Goal: Communication & Community: Answer question/provide support

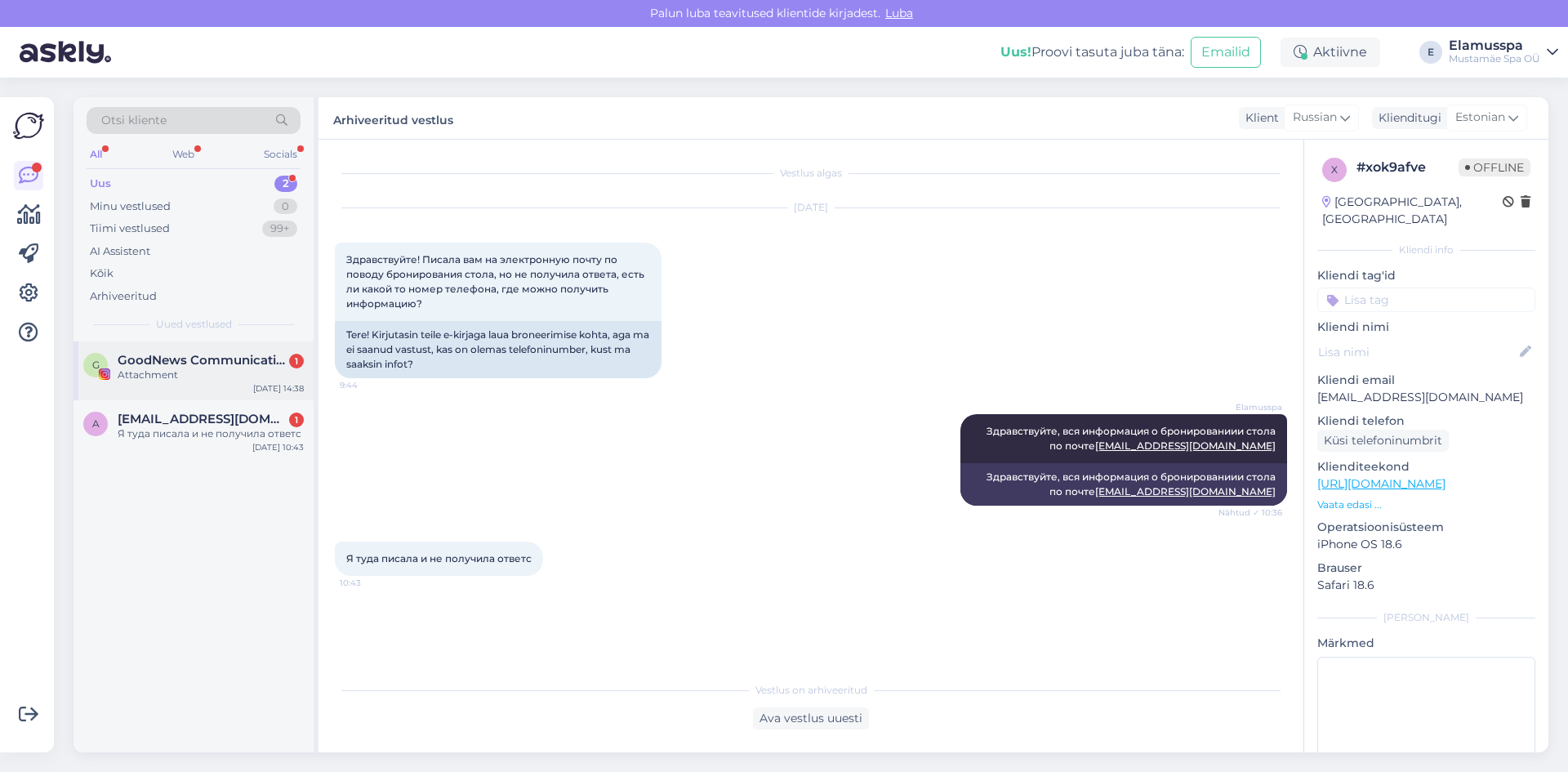
click at [232, 382] on div "G GoodNews Communication 1 Attachment [DATE] 14:38" at bounding box center [194, 371] width 240 height 59
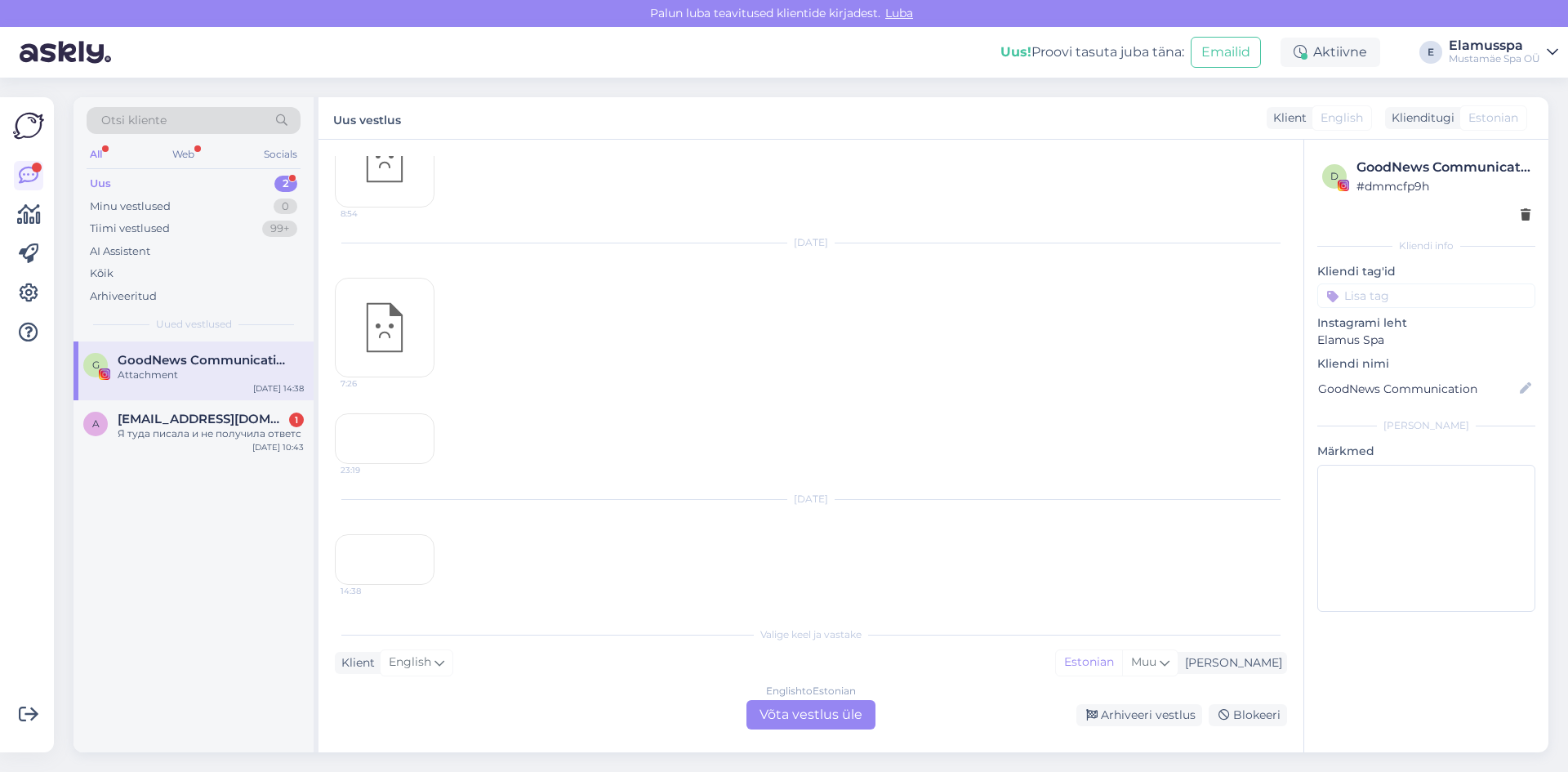
scroll to position [14263, 0]
click at [1158, 714] on div "Arhiveeri vestlus" at bounding box center [1139, 715] width 126 height 22
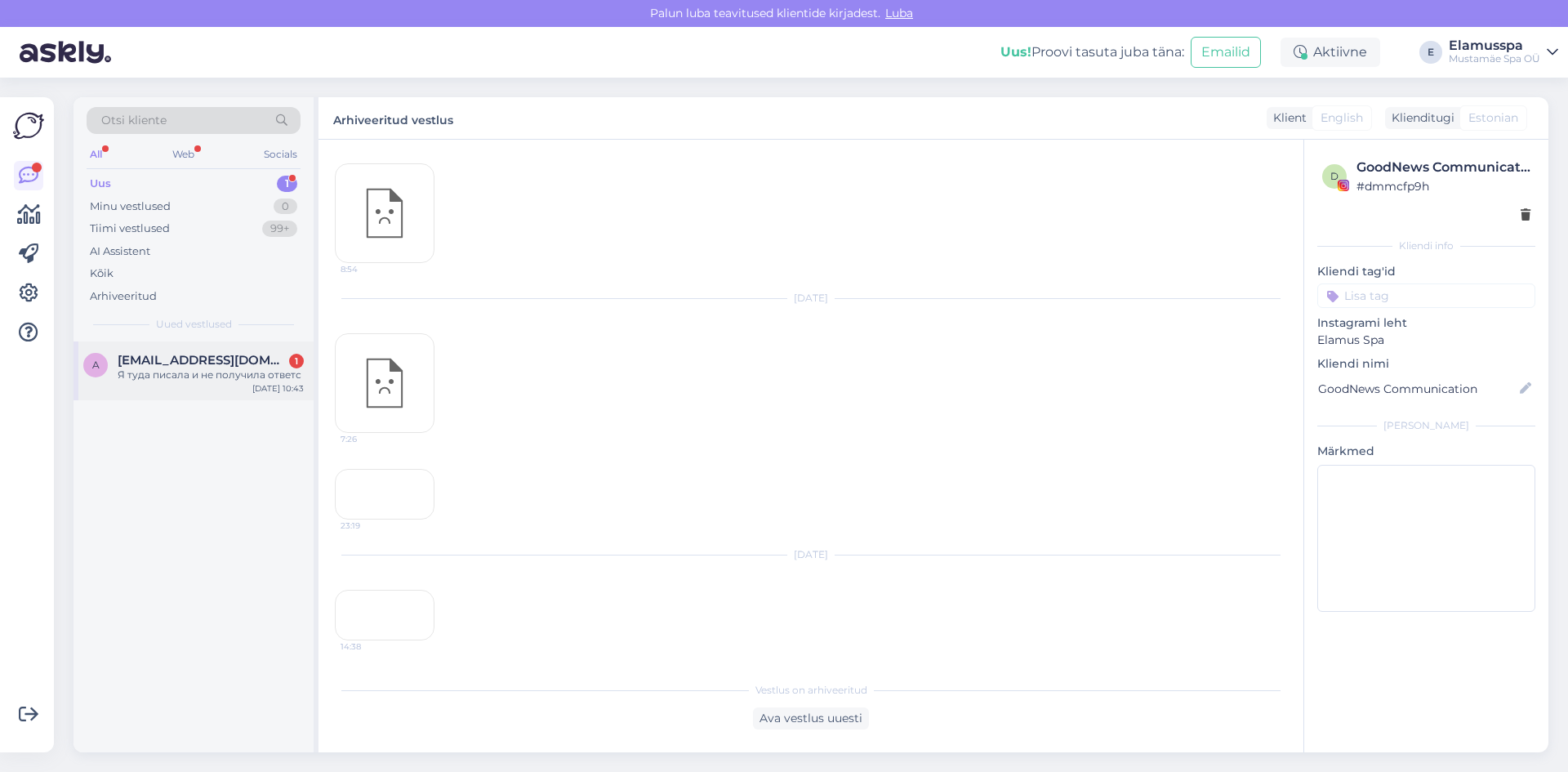
click at [167, 351] on div "a [EMAIL_ADDRESS][DOMAIN_NAME] 1 Я туда писала и не получила ответс [DATE] 10:43" at bounding box center [194, 371] width 240 height 59
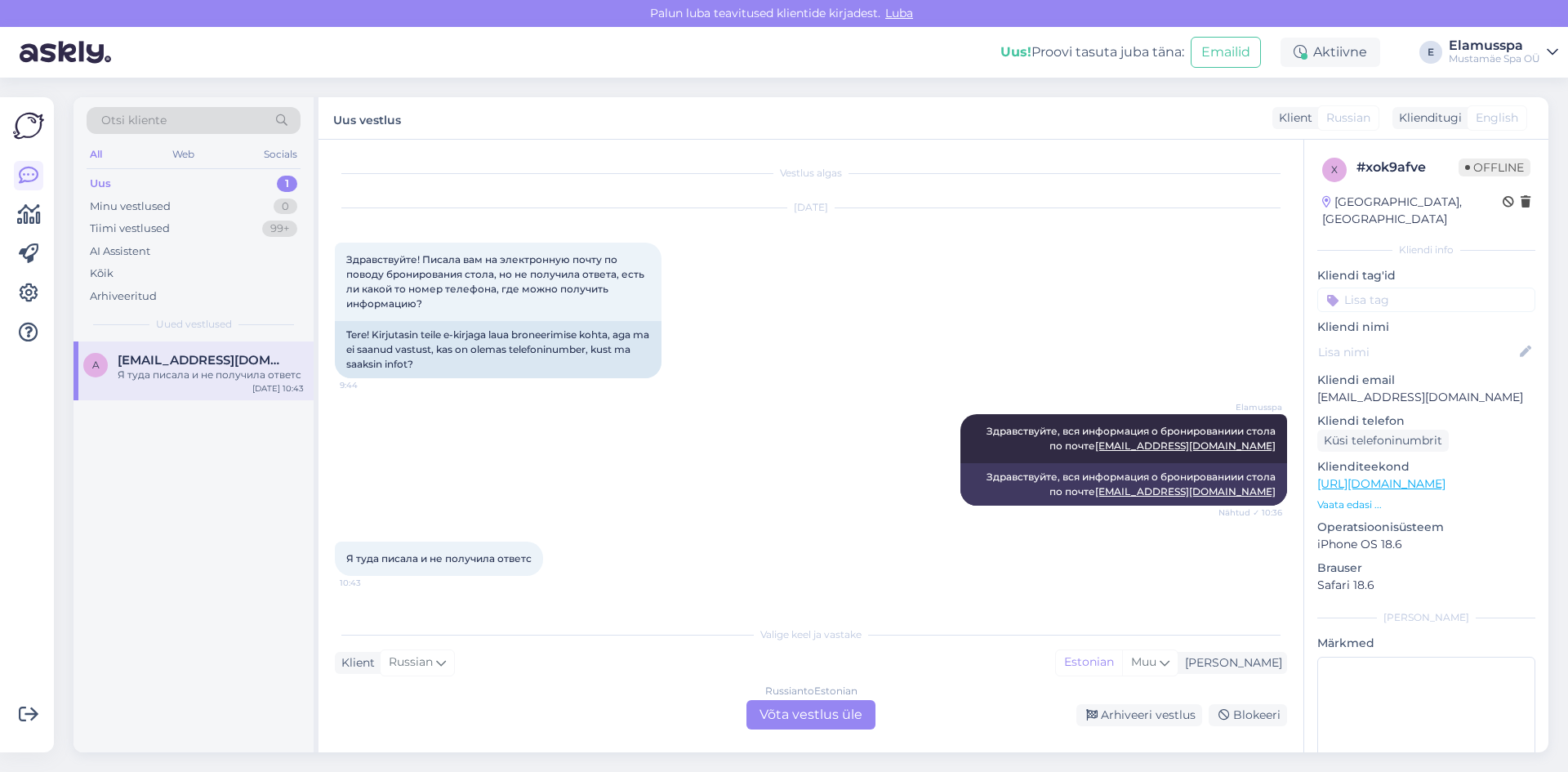
click at [809, 723] on div "Russian to Estonian Võta vestlus üle" at bounding box center [811, 715] width 129 height 29
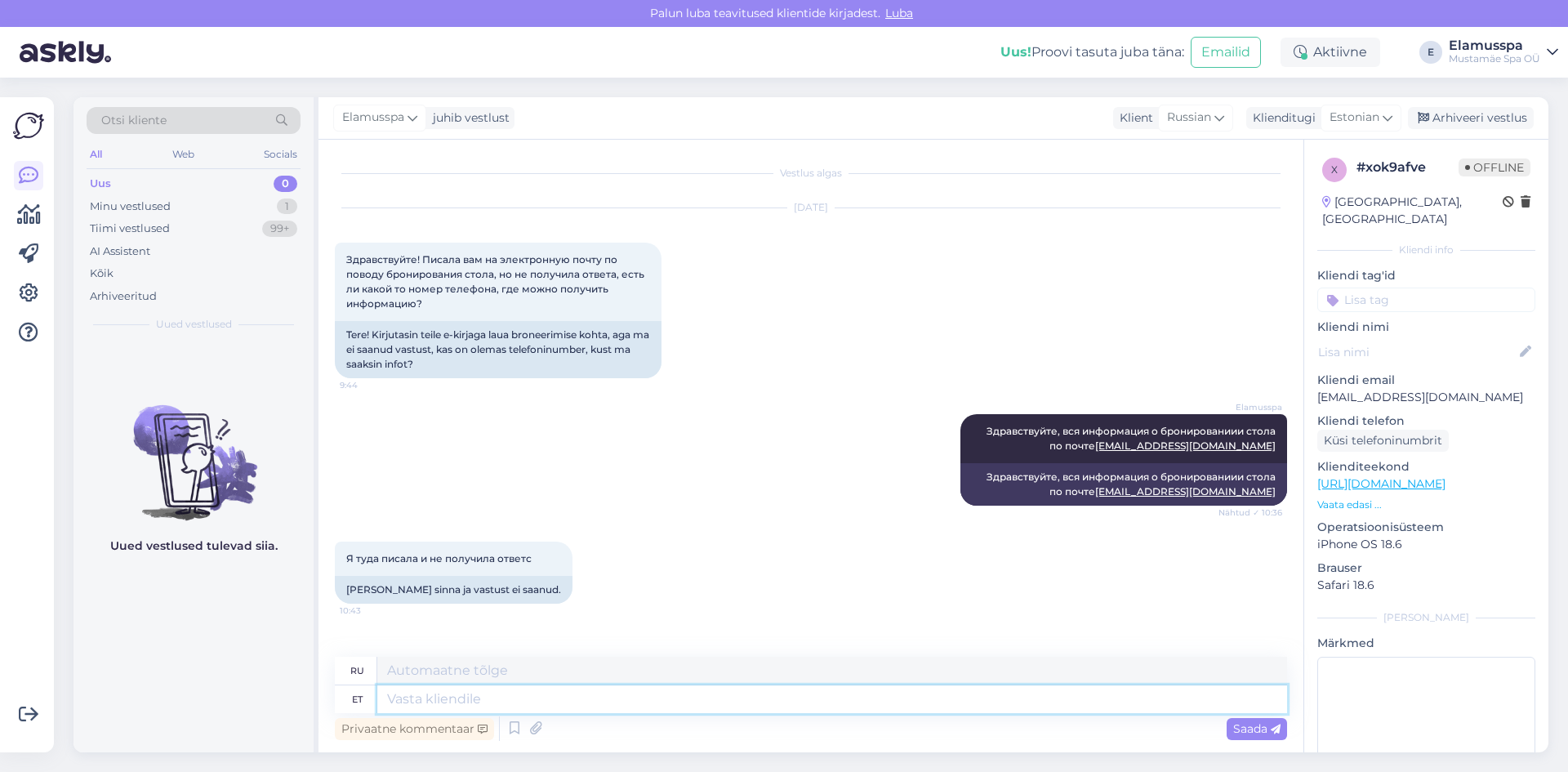
click at [489, 698] on textarea at bounding box center [833, 699] width 910 height 28
type textarea "T"
click at [489, 698] on textarea at bounding box center [833, 699] width 910 height 28
type textarea "Teiegas v"
type textarea "Искренне Ваш"
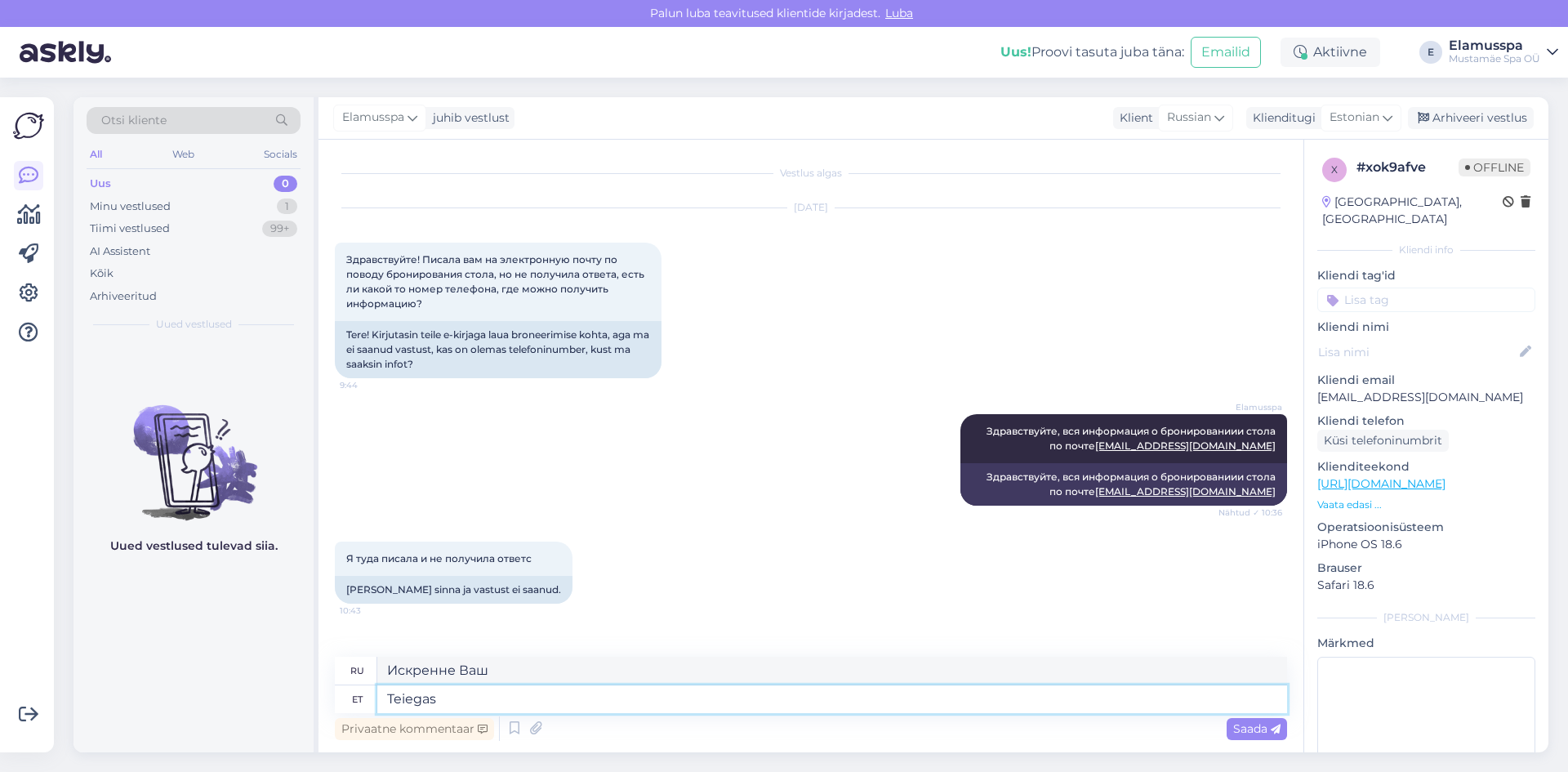
type textarea "Teiega"
type textarea "С тобой"
type textarea "Teiega võetakse e"
type textarea "Вас отвезут"
type textarea "[PERSON_NAME] võetakse emaili t"
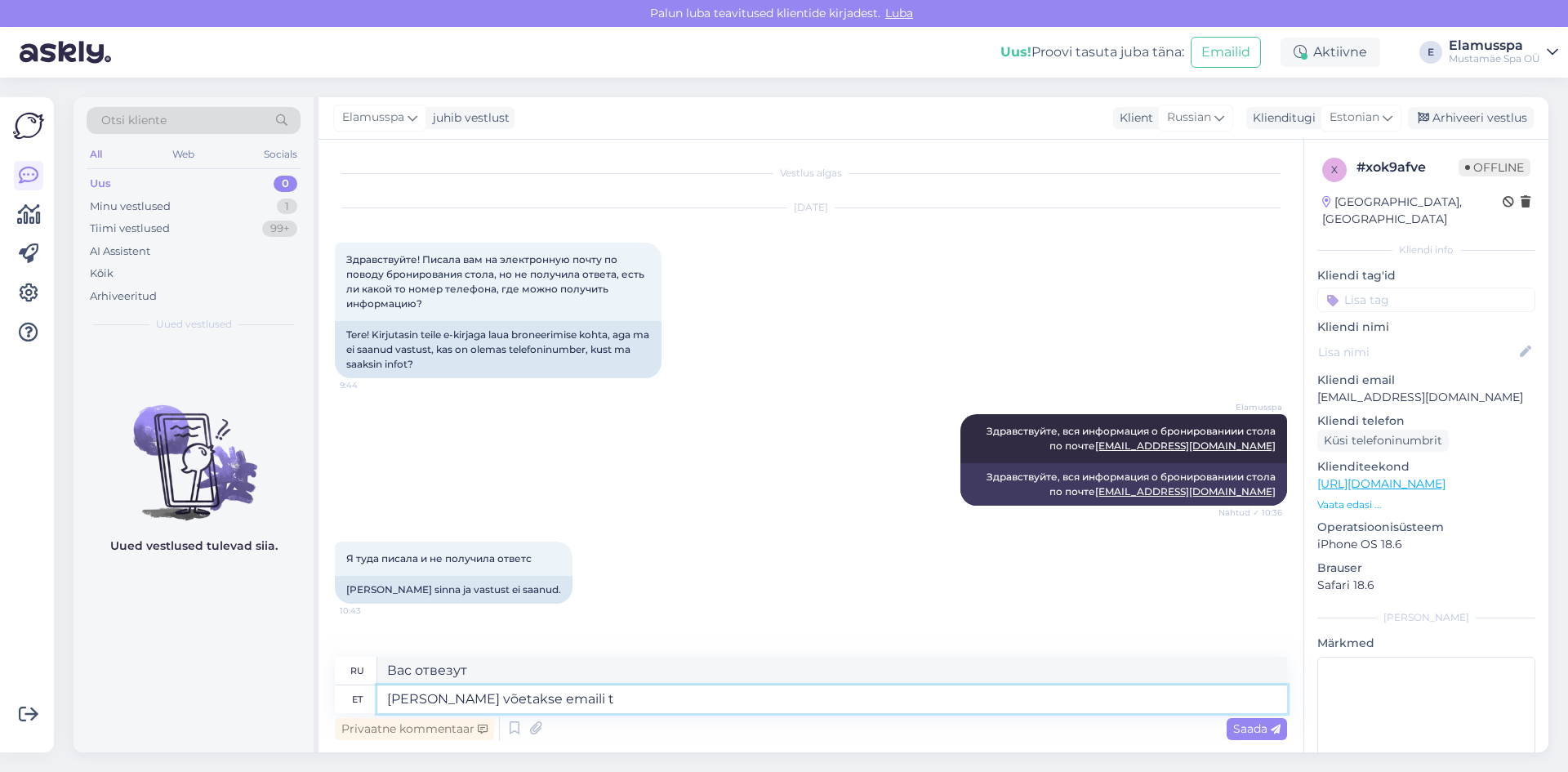
type textarea "С вами свяжутся по электронной почте."
type textarea "Teiega võetakse emaili teel ühendust,"
type textarea "С вами свяжутся по электронной почте,"
type textarea "Teiega võetakse emaili teel ühendust, on vaja na"
type textarea "С вами свяжутся по электронной почте, это необходимо"
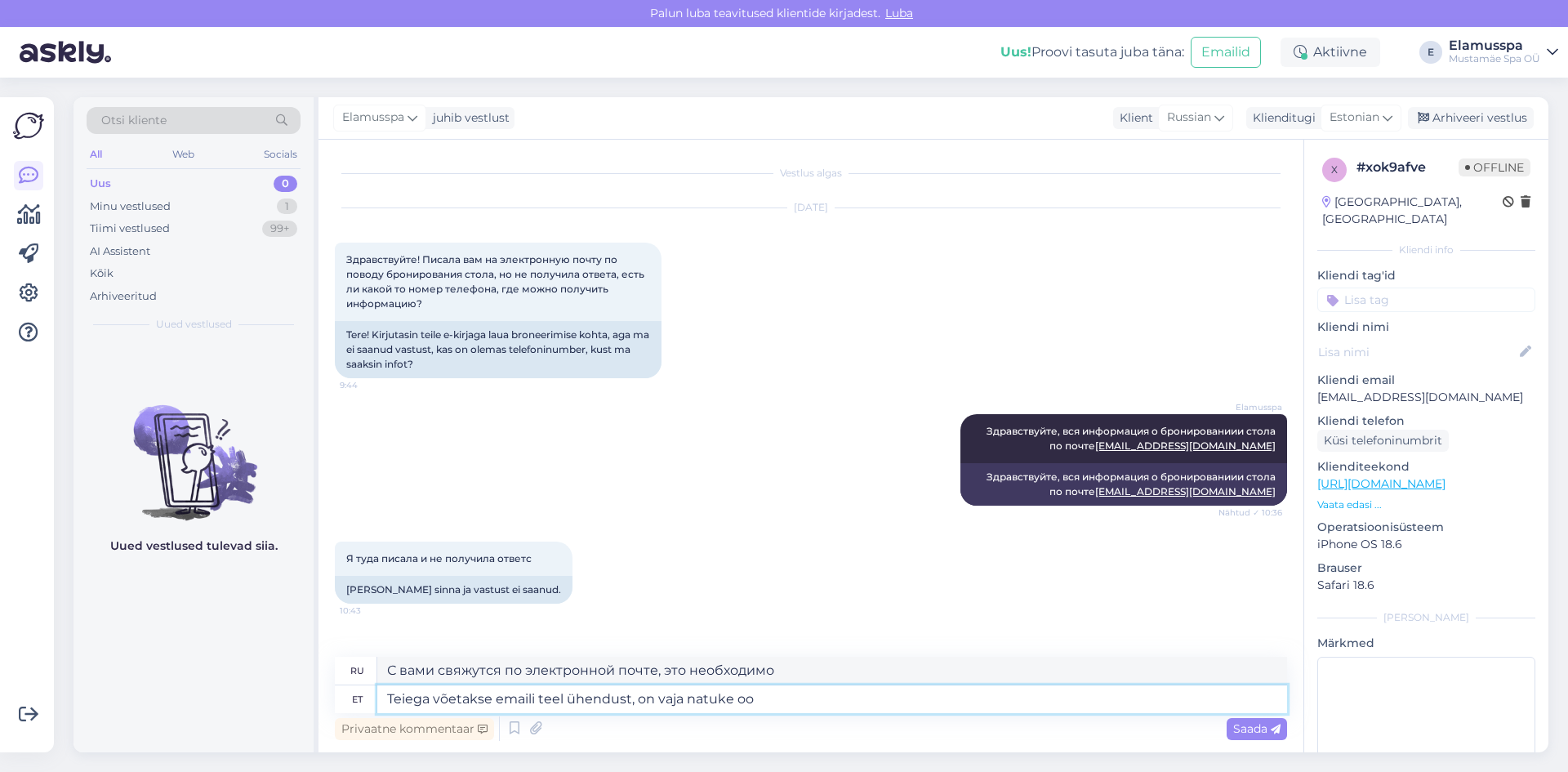
type textarea "Teiega võetakse emaili teel ühendust, on vaja natuke ood"
type textarea "С вами свяжутся по электронной почте, это займет некоторое время."
type textarea "Teiega võetakse emaili teel ühendust, on vaja natuke oodata. :"
type textarea "С вами свяжутся по электронной почте, пожалуйста, подождите немного."
type textarea "Teiega võetakse emaili teel ühendust, on vaja natuke oodata. :)"
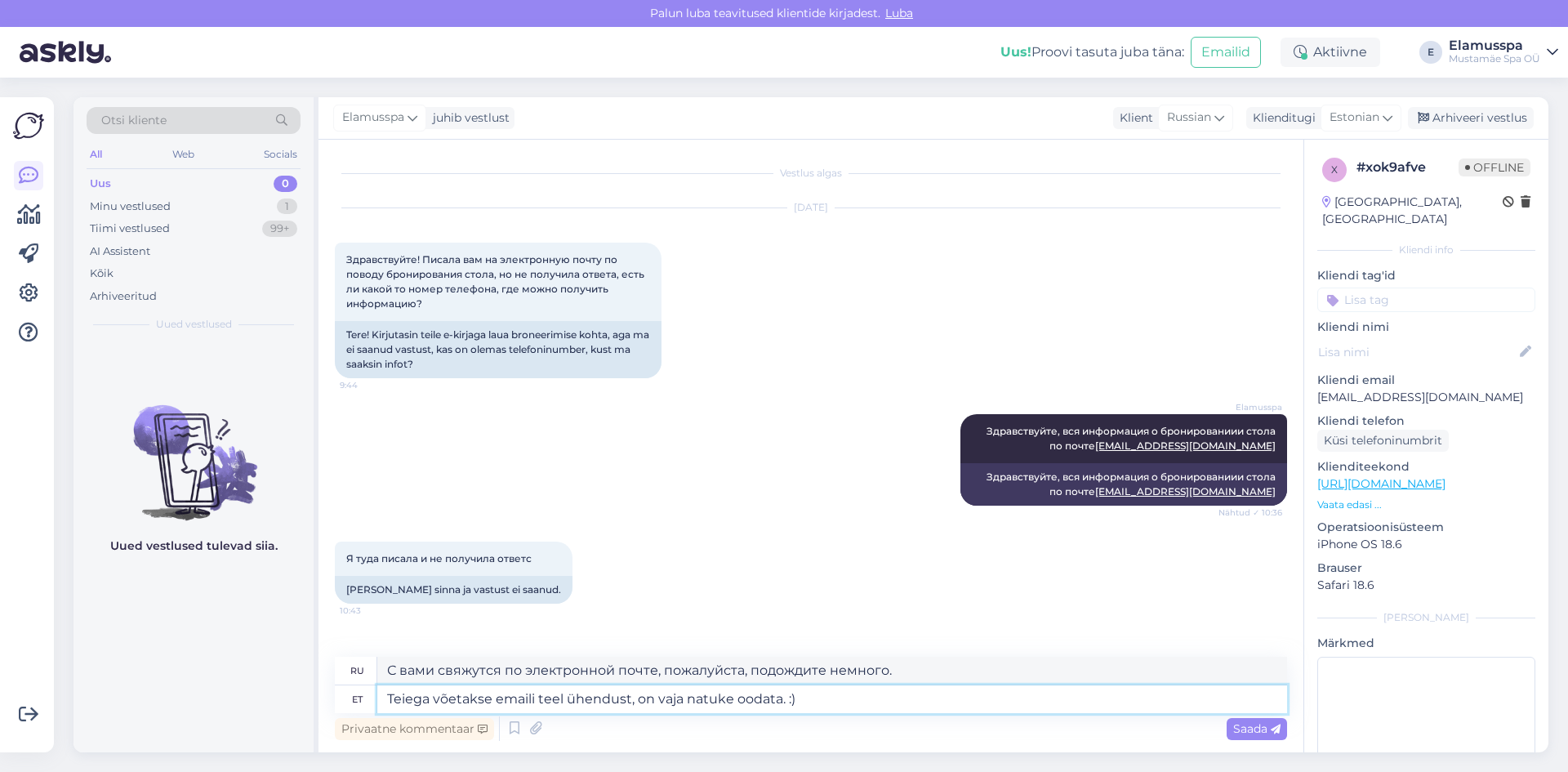
type textarea "С вами свяжутся по электронной почте, просто подождите немного. :)"
type textarea "Teiega võetakse emaili teel ühendust, on vaja natuke oodata. :)"
click at [1251, 730] on span "Saada" at bounding box center [1257, 728] width 47 height 15
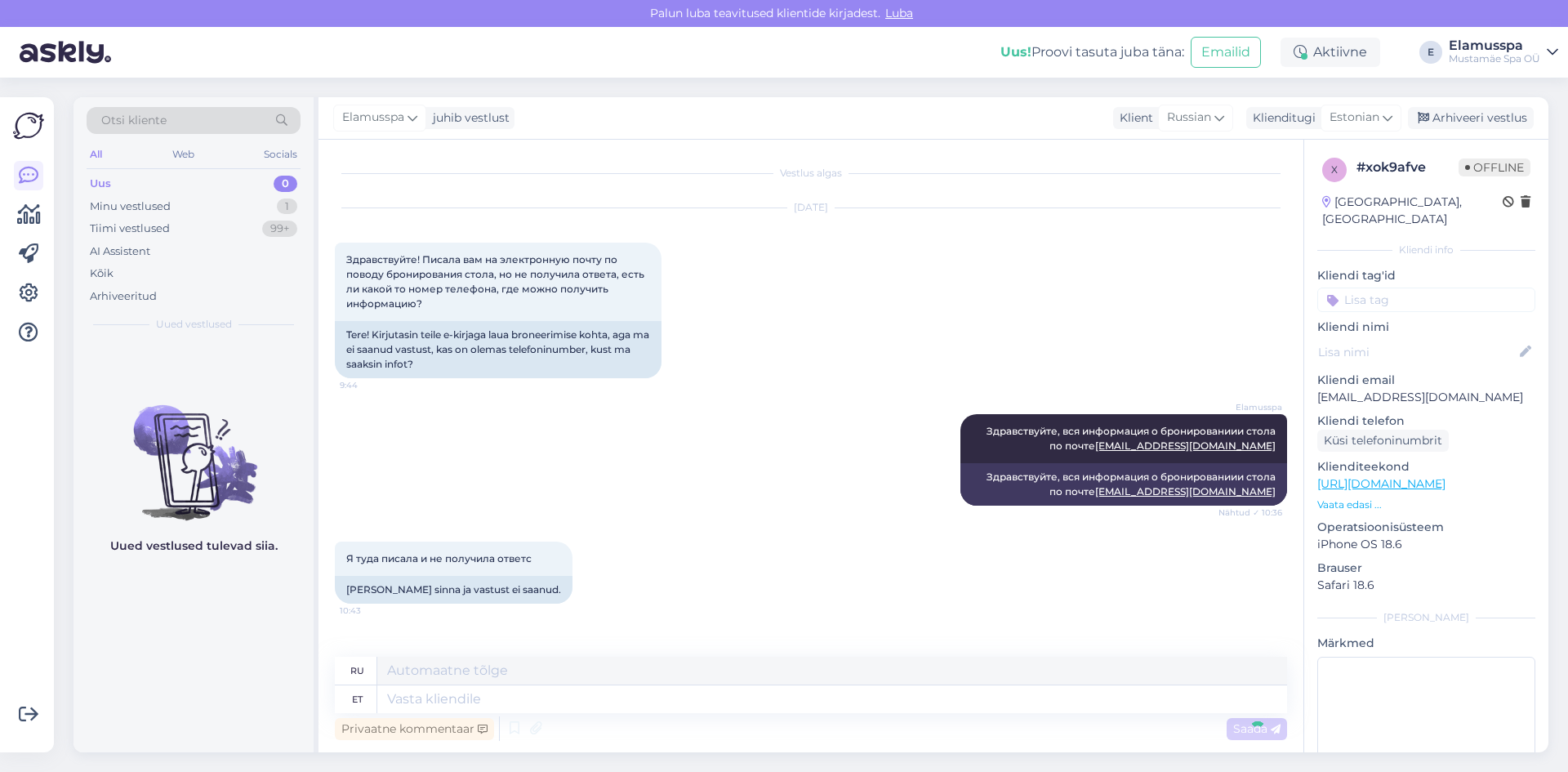
scroll to position [107, 0]
